Goal: Find specific page/section: Find specific page/section

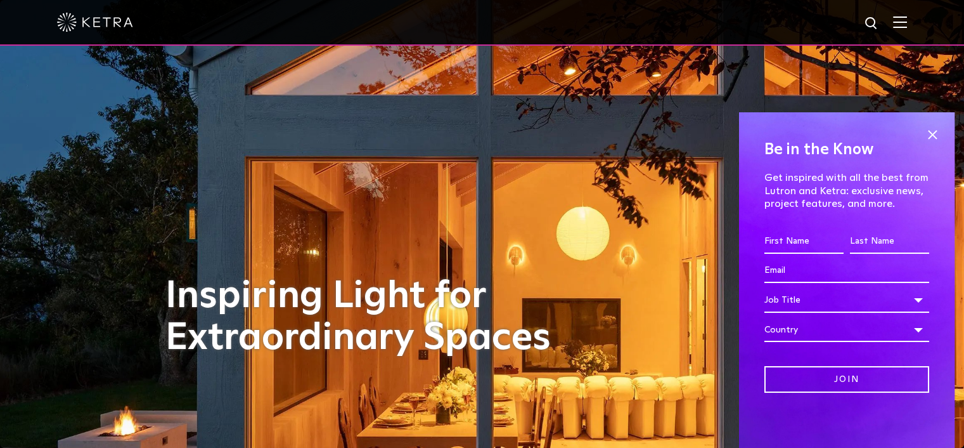
click at [926, 124] on div "Be in the Know Get inspired with all the best from Lutron and Ketra: exclusive …" at bounding box center [847, 280] width 216 height 336
click at [925, 125] on span at bounding box center [932, 134] width 19 height 19
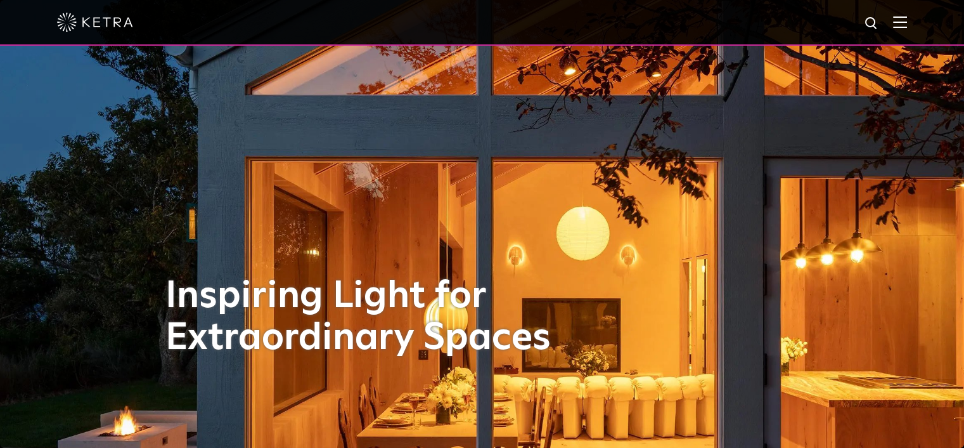
click at [905, 31] on div at bounding box center [482, 22] width 850 height 44
click at [907, 22] on img at bounding box center [900, 22] width 14 height 12
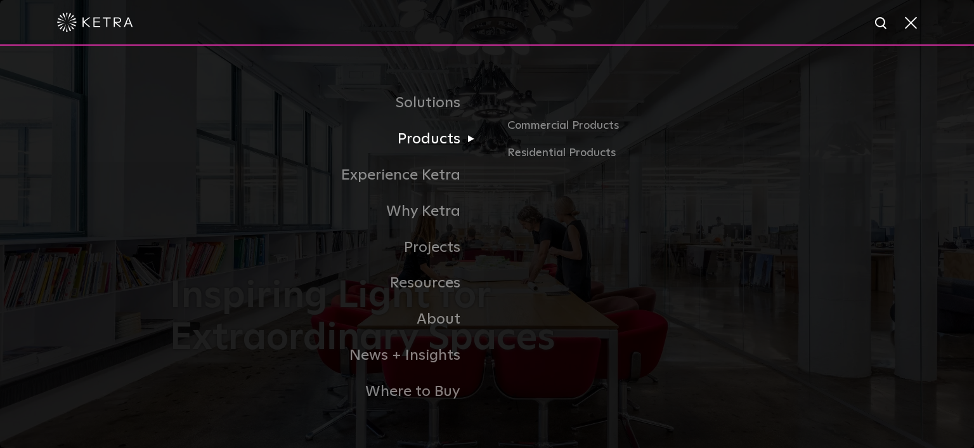
click at [446, 145] on link "Products" at bounding box center [328, 139] width 317 height 36
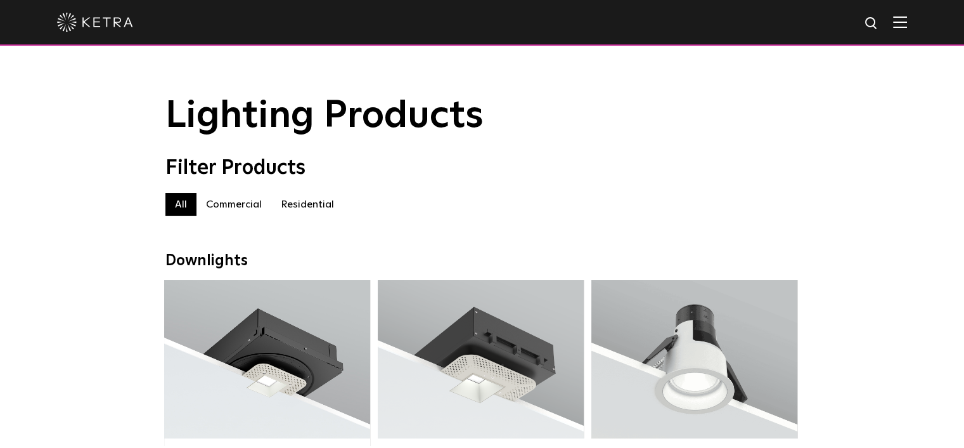
click at [904, 23] on img at bounding box center [900, 22] width 14 height 12
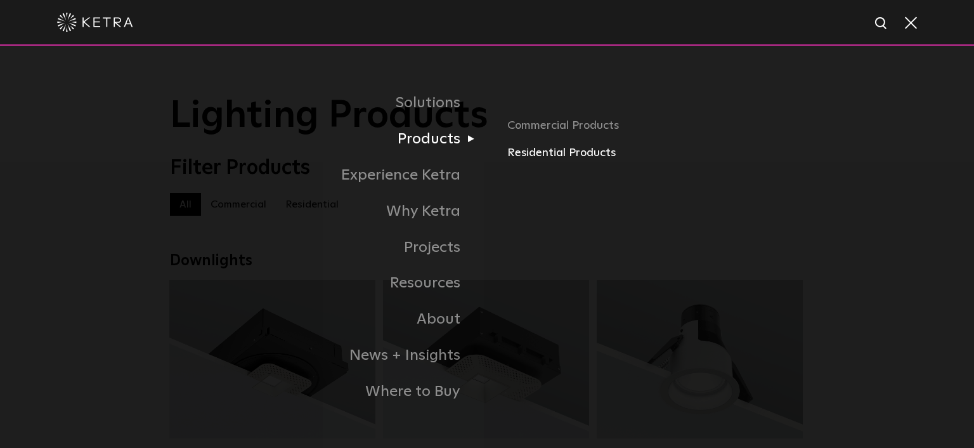
click at [525, 151] on link "Residential Products" at bounding box center [655, 153] width 297 height 18
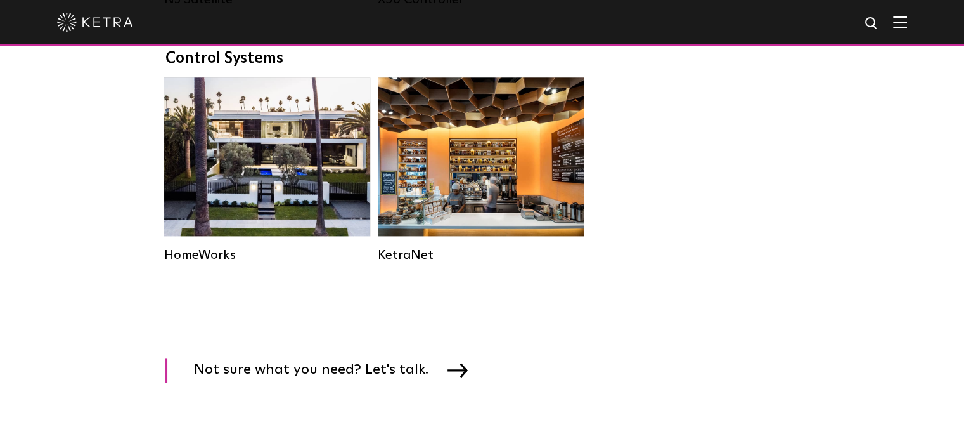
scroll to position [1648, 0]
